Goal: Task Accomplishment & Management: Manage account settings

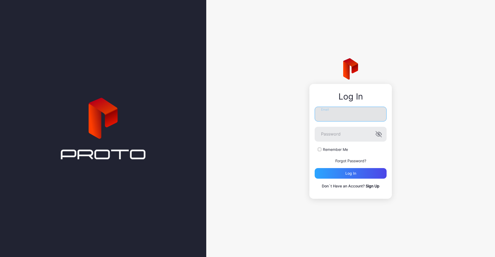
click at [351, 121] on input "Email" at bounding box center [351, 114] width 72 height 15
type input "**********"
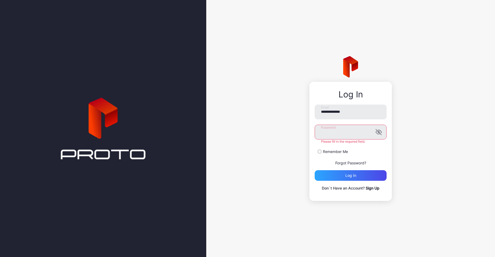
click at [315, 170] on button "Log in" at bounding box center [351, 175] width 72 height 11
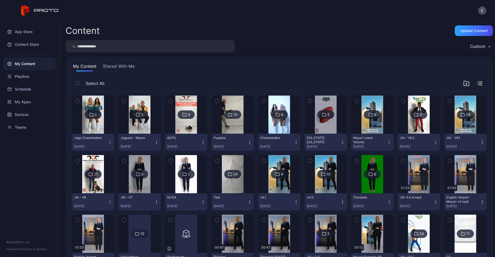
click at [178, 66] on div "My Content Shared With Me" at bounding box center [279, 67] width 414 height 8
click at [395, 43] on div "Custom" at bounding box center [279, 46] width 427 height 12
click at [465, 34] on div "Upload Content" at bounding box center [474, 30] width 38 height 11
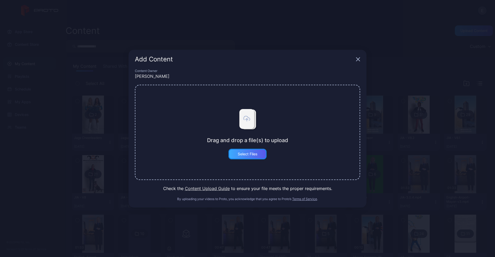
click at [255, 155] on div "Select Files" at bounding box center [248, 154] width 20 height 4
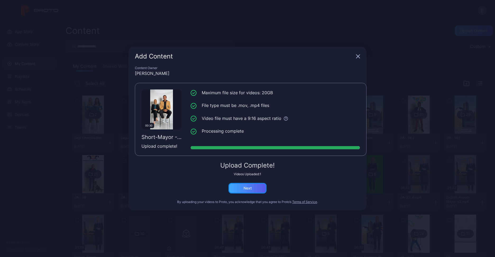
click at [254, 193] on div "Next" at bounding box center [247, 188] width 38 height 11
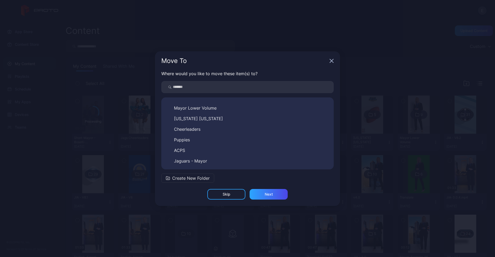
scroll to position [167, 0]
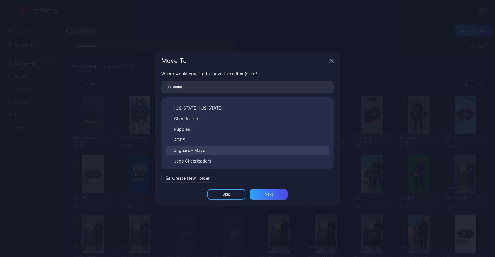
click at [193, 148] on span "Jaguars - Mayor" at bounding box center [190, 150] width 33 height 6
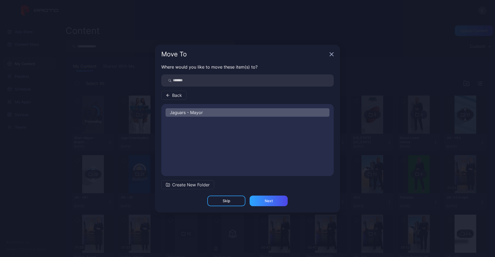
scroll to position [0, 0]
click at [262, 198] on div "Next" at bounding box center [268, 200] width 38 height 11
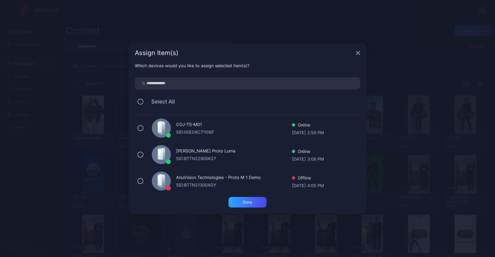
click at [199, 127] on div "COJ-TS-M01" at bounding box center [234, 125] width 116 height 8
click at [246, 201] on div "Done" at bounding box center [247, 202] width 9 height 4
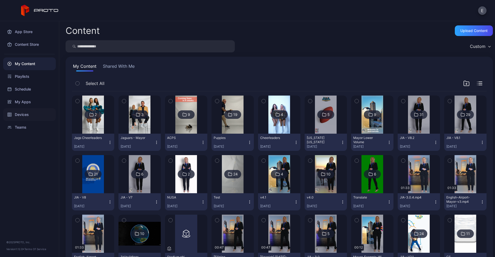
click at [23, 113] on div "Devices" at bounding box center [29, 114] width 53 height 13
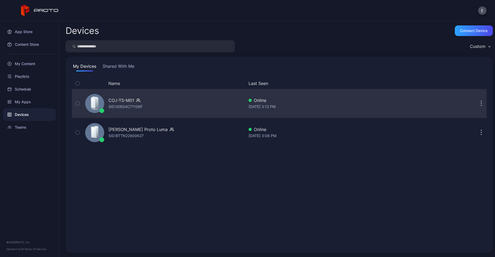
click at [113, 103] on div "SID: 00E04C71106F" at bounding box center [125, 106] width 34 height 6
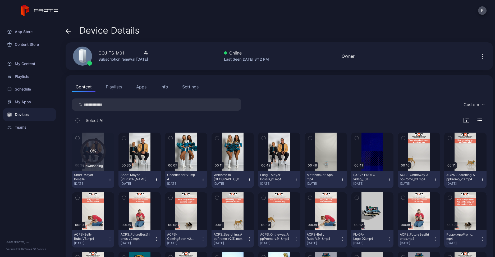
click at [155, 178] on icon "button" at bounding box center [156, 179] width 4 height 4
click at [139, 193] on button "Unassign" at bounding box center [138, 197] width 45 height 17
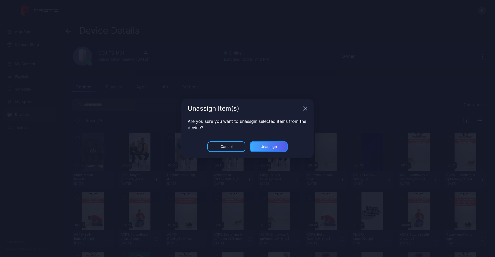
click at [263, 144] on div "Unassign" at bounding box center [268, 146] width 16 height 4
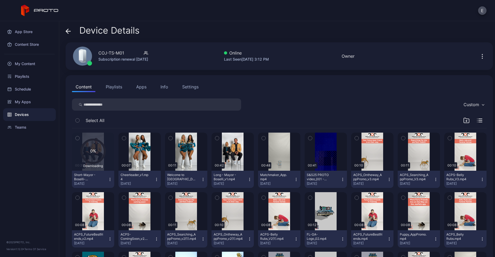
click at [130, 115] on div "Select All" at bounding box center [279, 121] width 414 height 13
